Goal: Entertainment & Leisure: Consume media (video, audio)

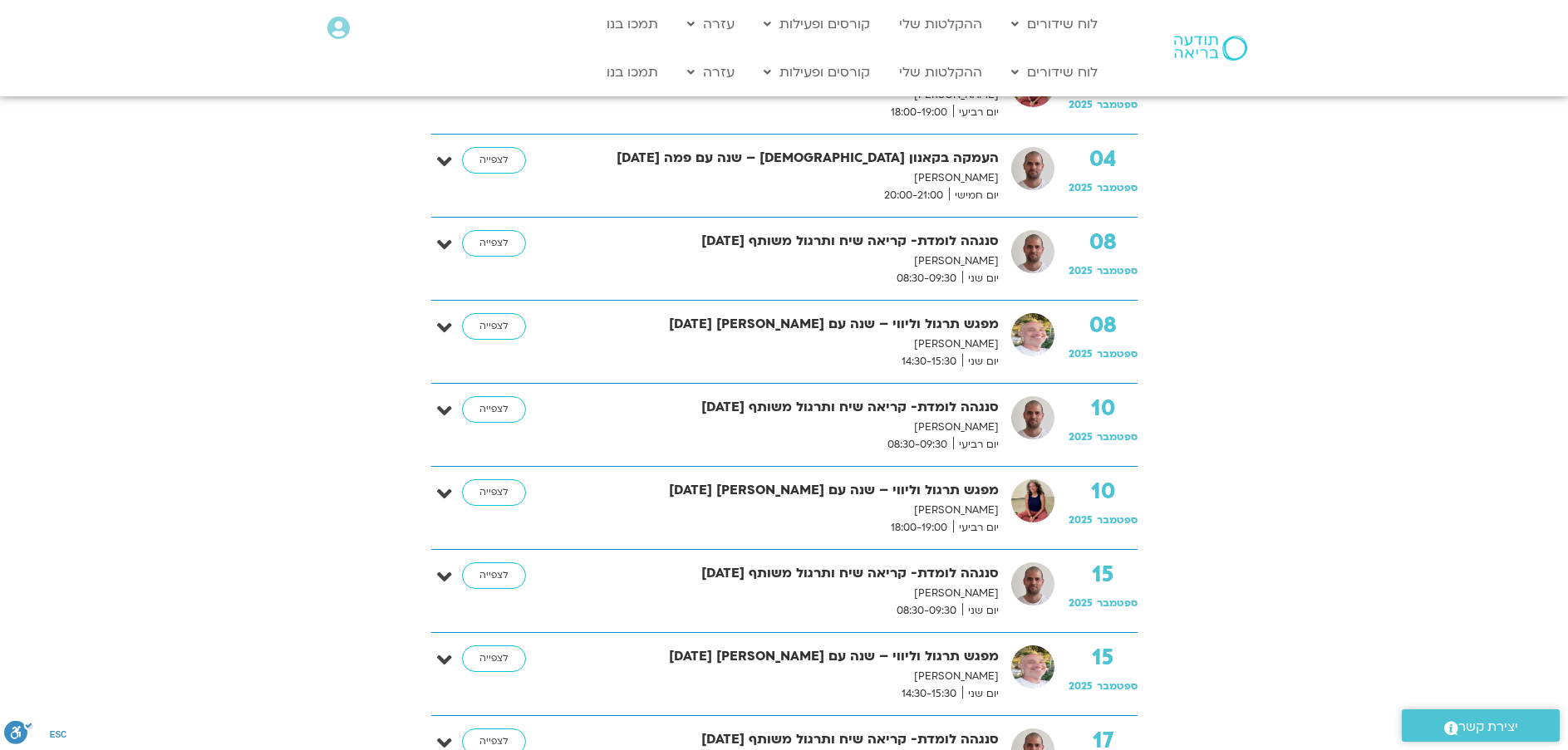
scroll to position [333, 0]
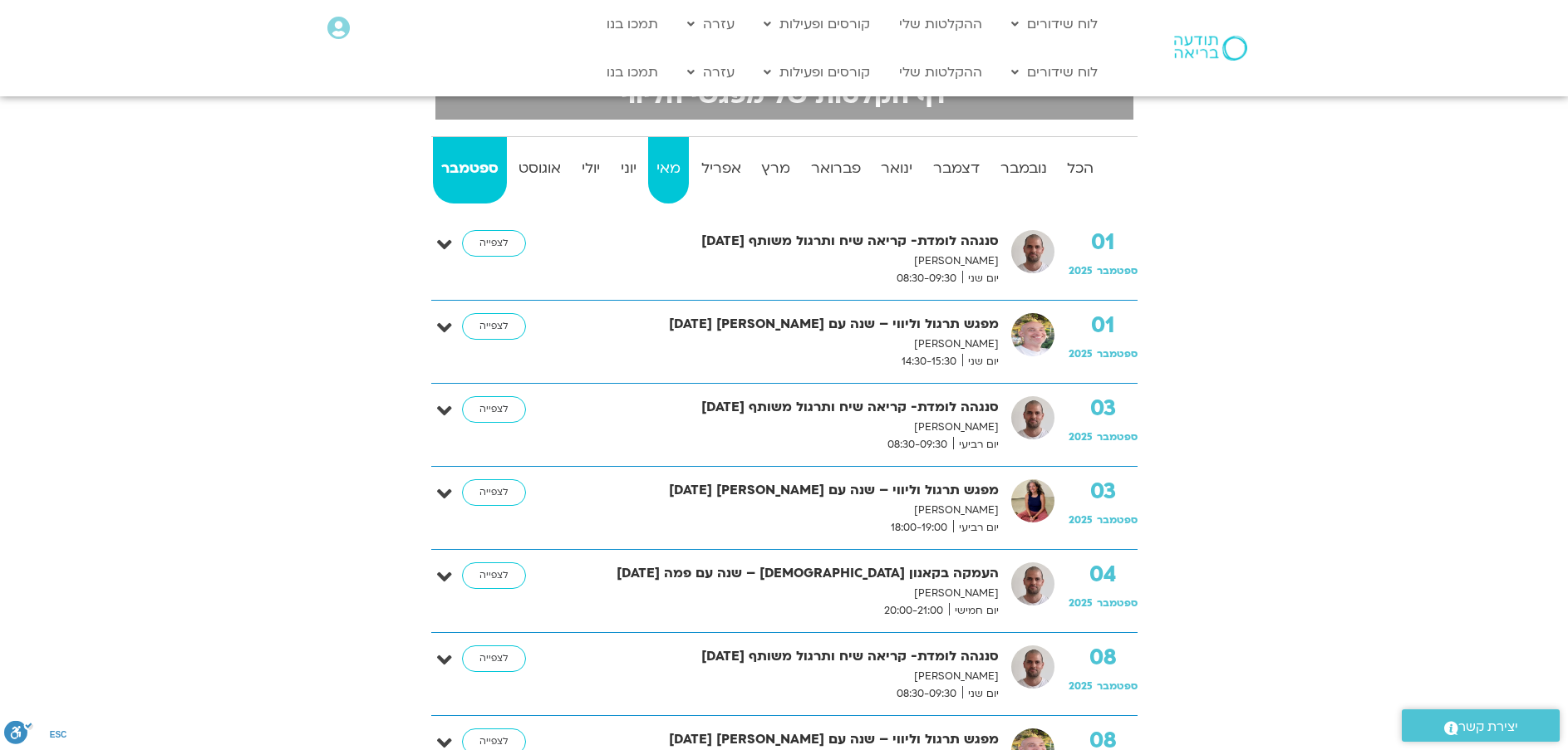
click at [666, 176] on strong "מאי" at bounding box center [668, 169] width 41 height 25
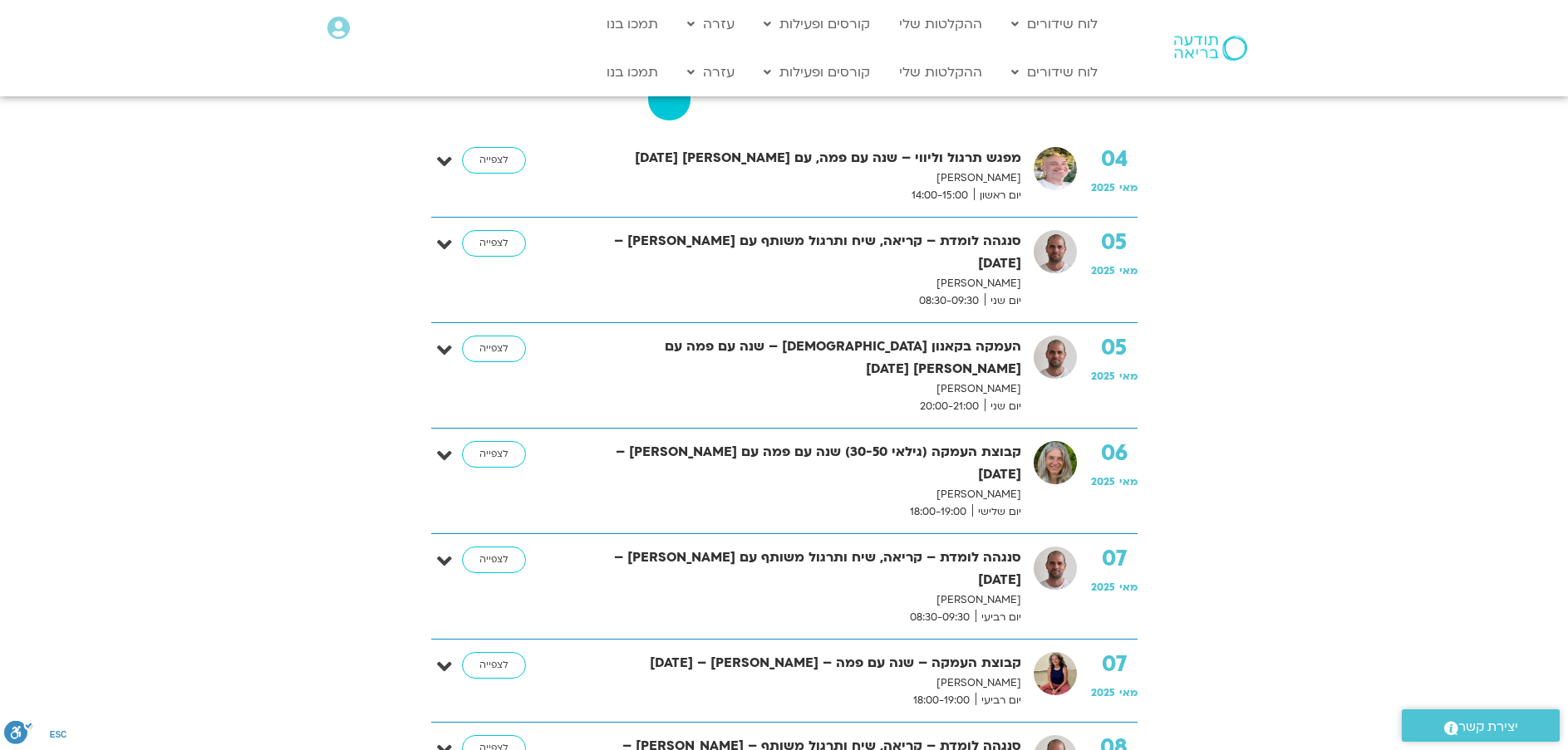
scroll to position [0, 0]
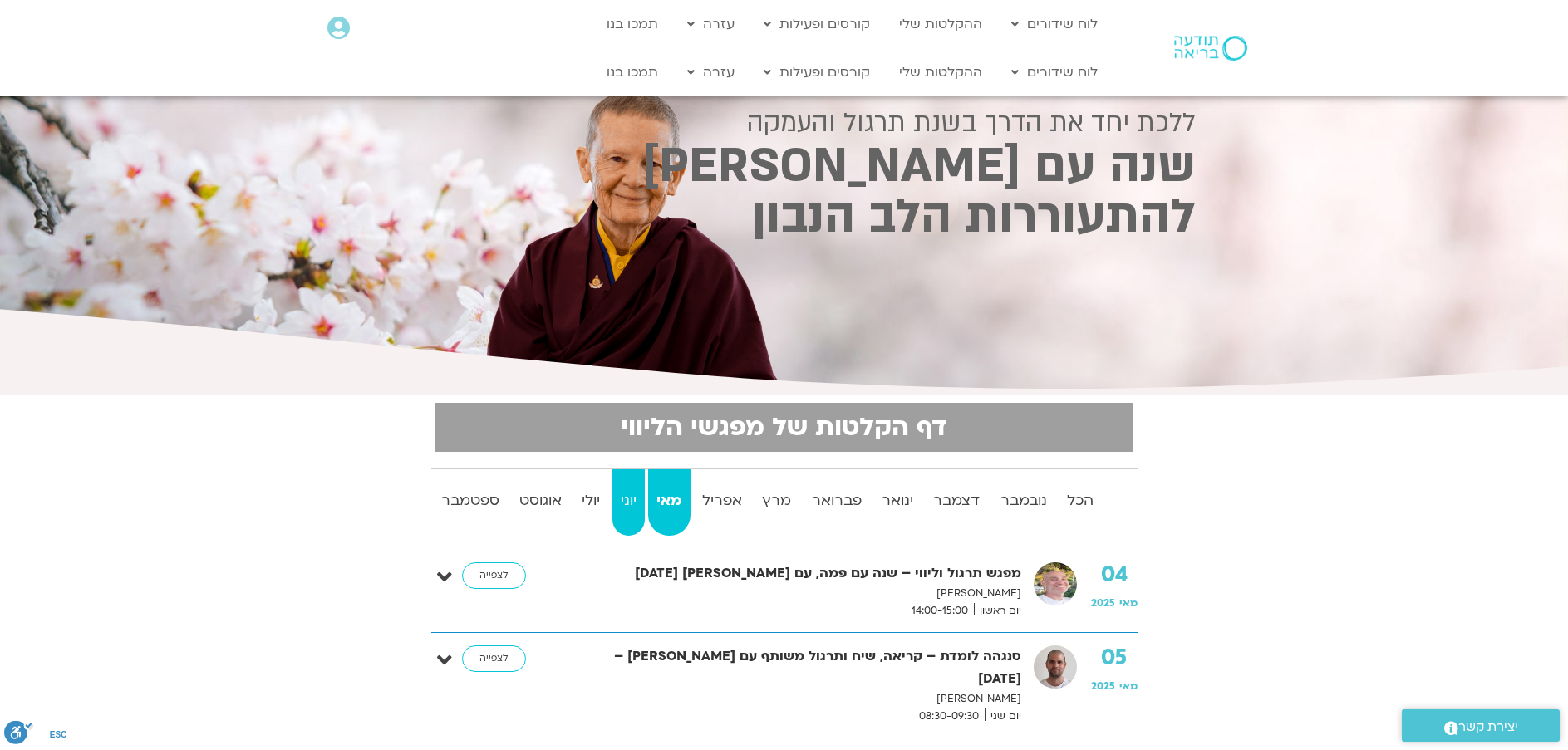
click at [629, 488] on strong "יוני" at bounding box center [629, 500] width 33 height 25
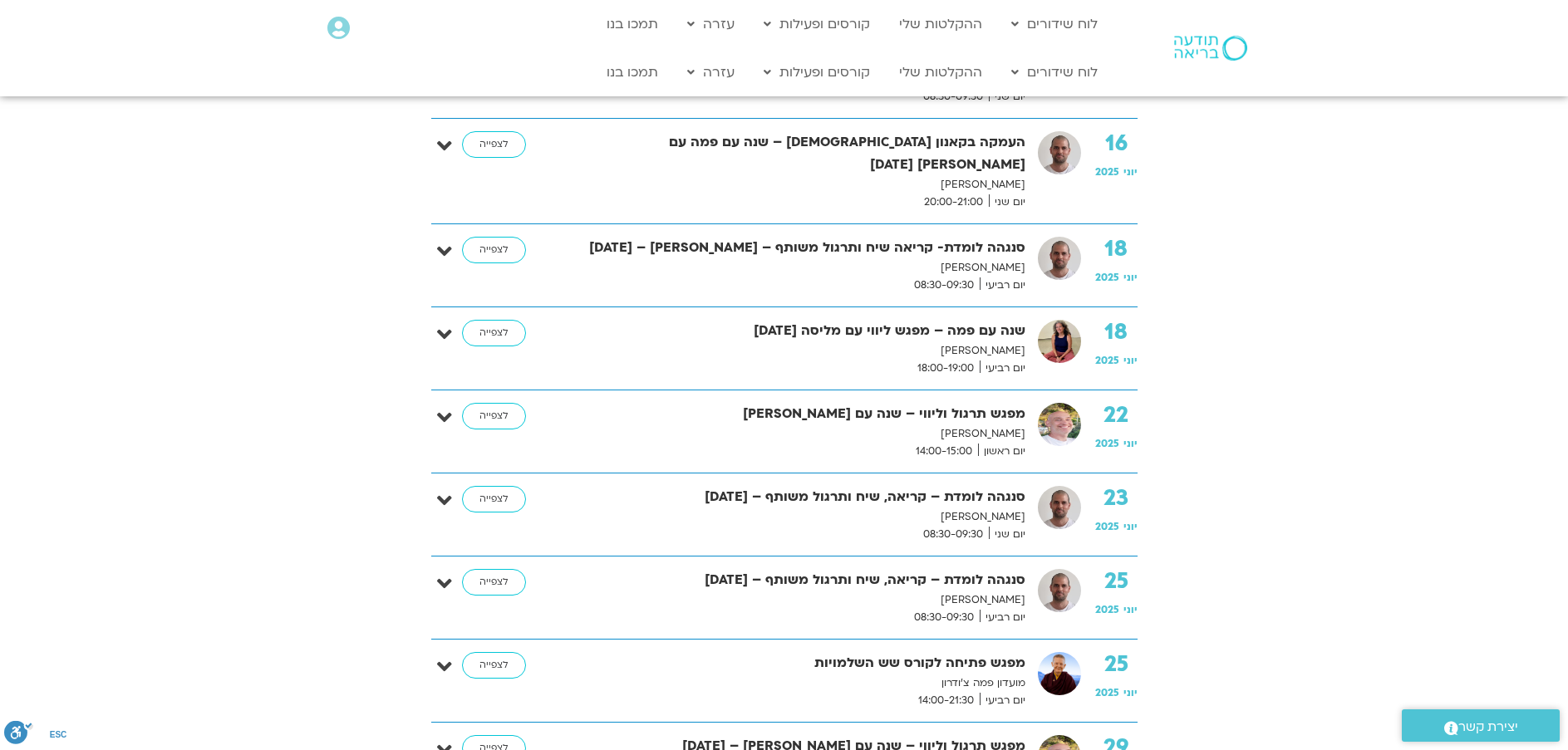
scroll to position [1412, 0]
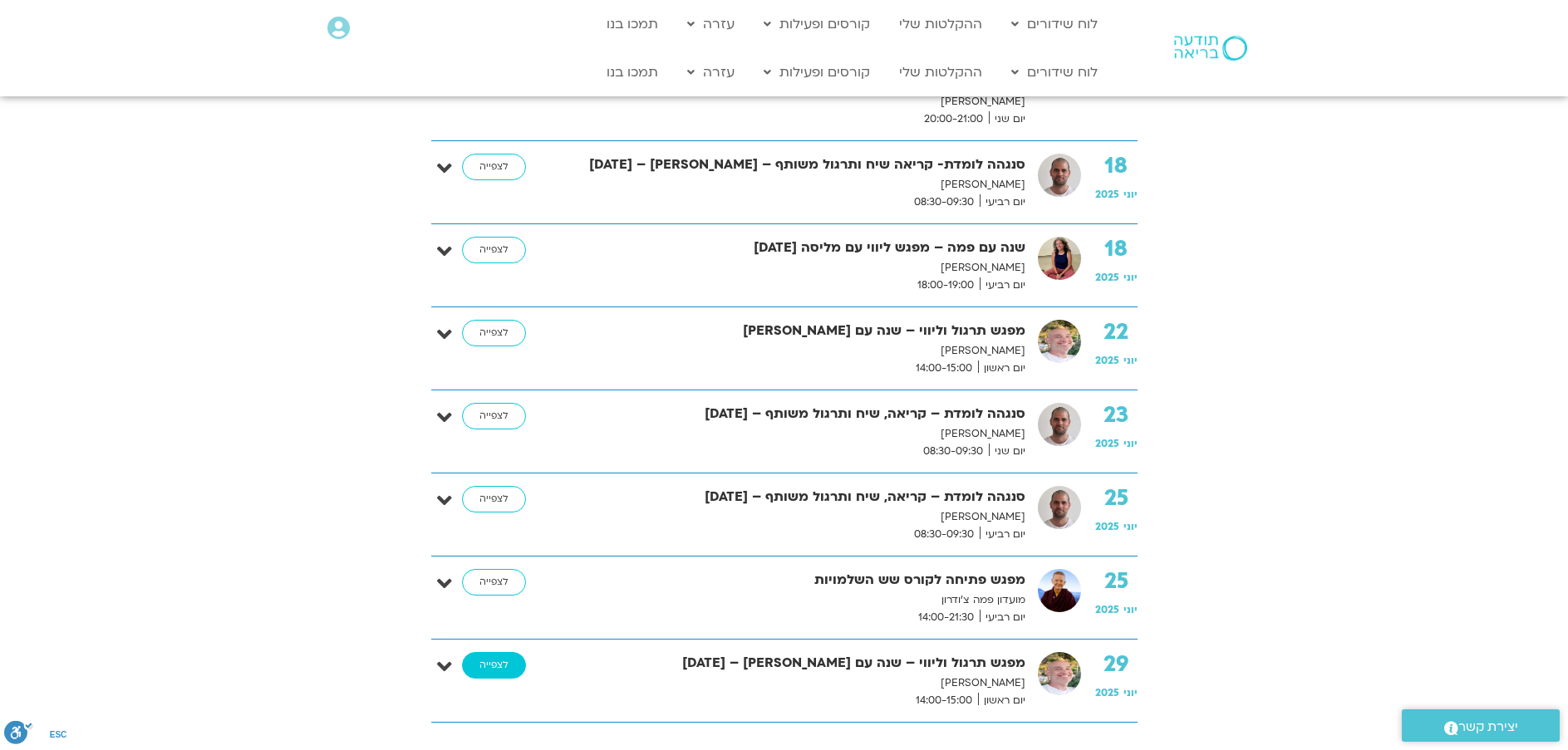
click at [491, 652] on link "לצפייה" at bounding box center [494, 665] width 64 height 26
